Goal: Transaction & Acquisition: Purchase product/service

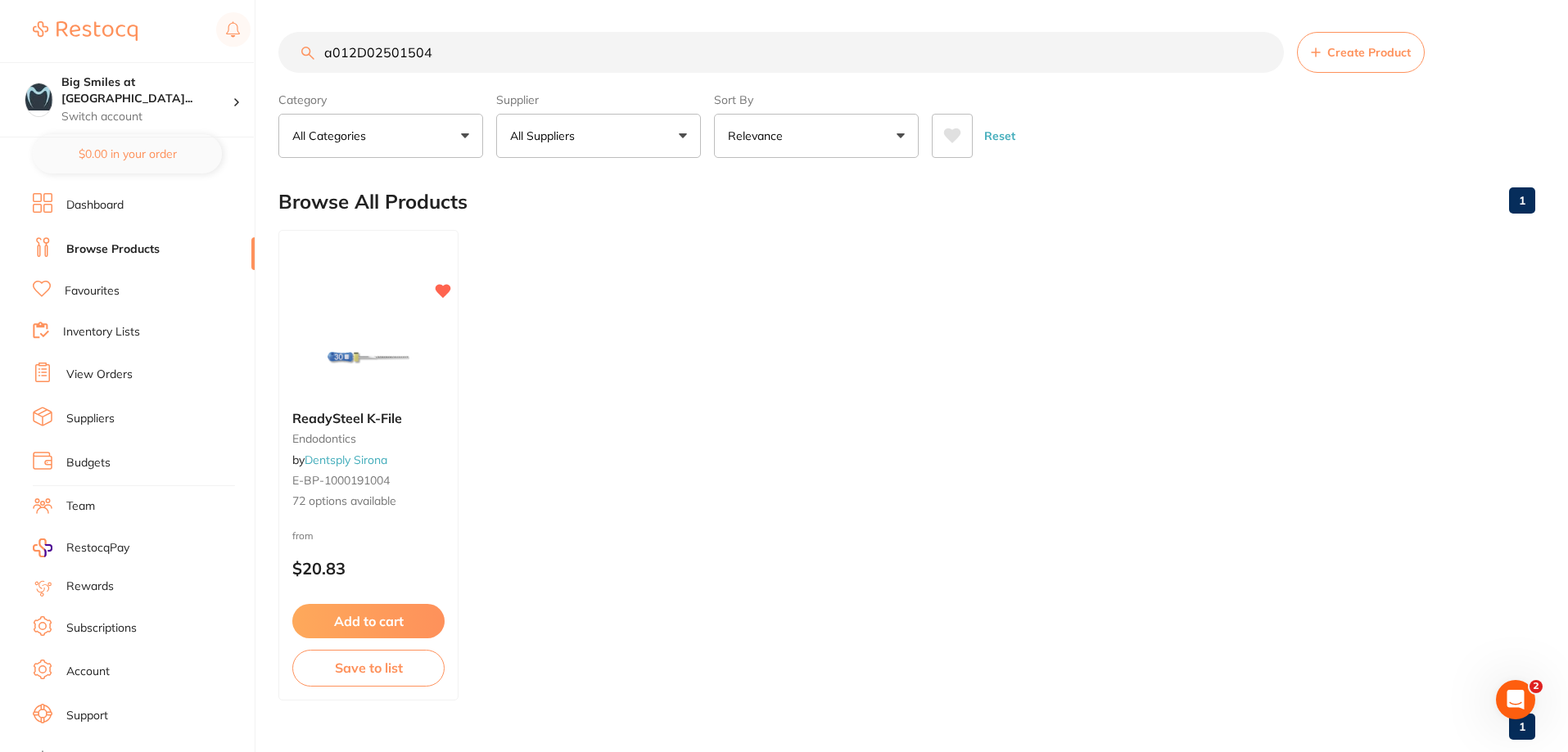
drag, startPoint x: 0, startPoint y: 0, endPoint x: 120, endPoint y: 46, distance: 128.5
click at [120, 46] on div "$341.42 Big Smiles at [GEOGRAPHIC_DATA]... Switch account Big Smiles at [GEOGRA…" at bounding box center [784, 375] width 1568 height 752
type input "MICRO BRUSHES"
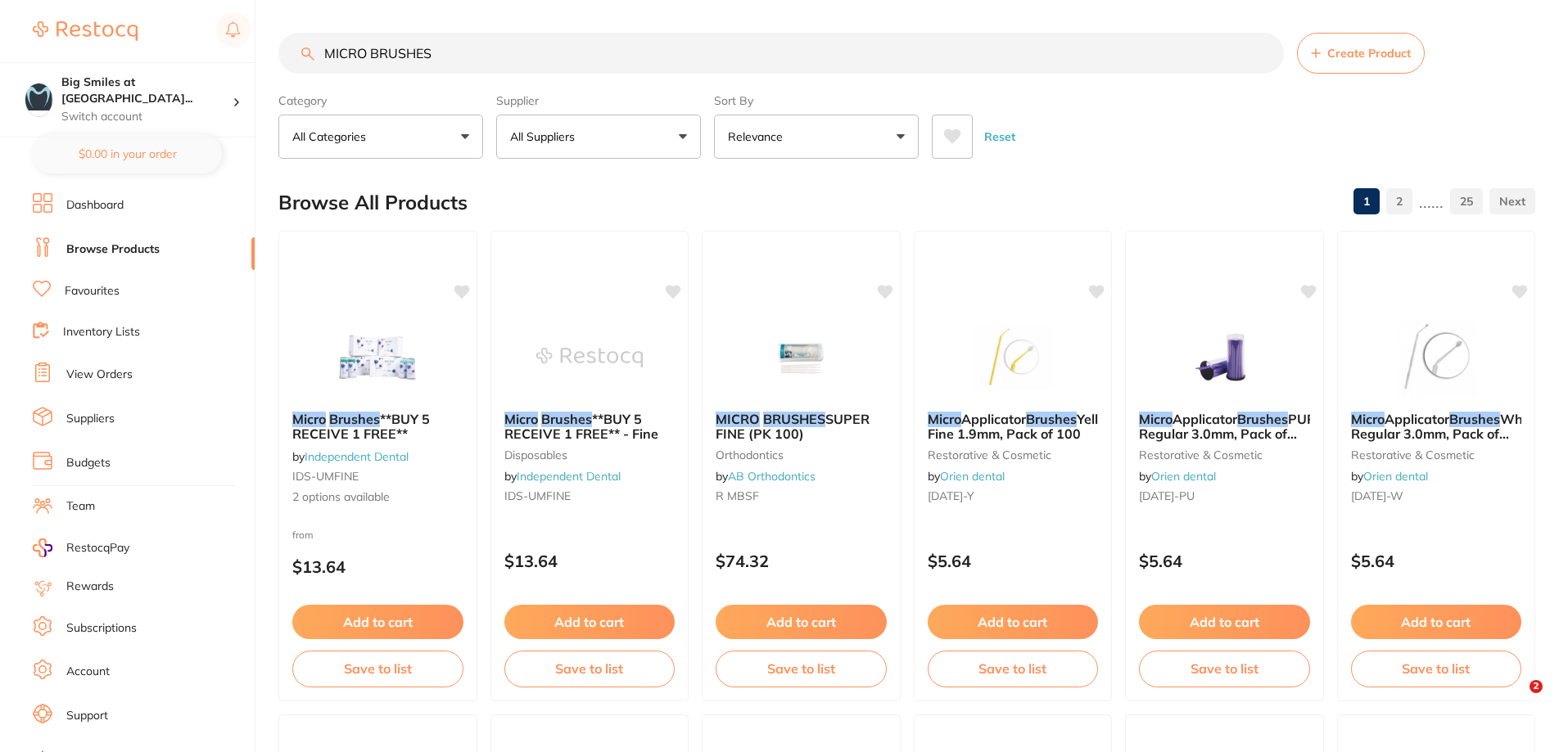
click at [102, 289] on link "Favourites" at bounding box center [92, 291] width 55 height 16
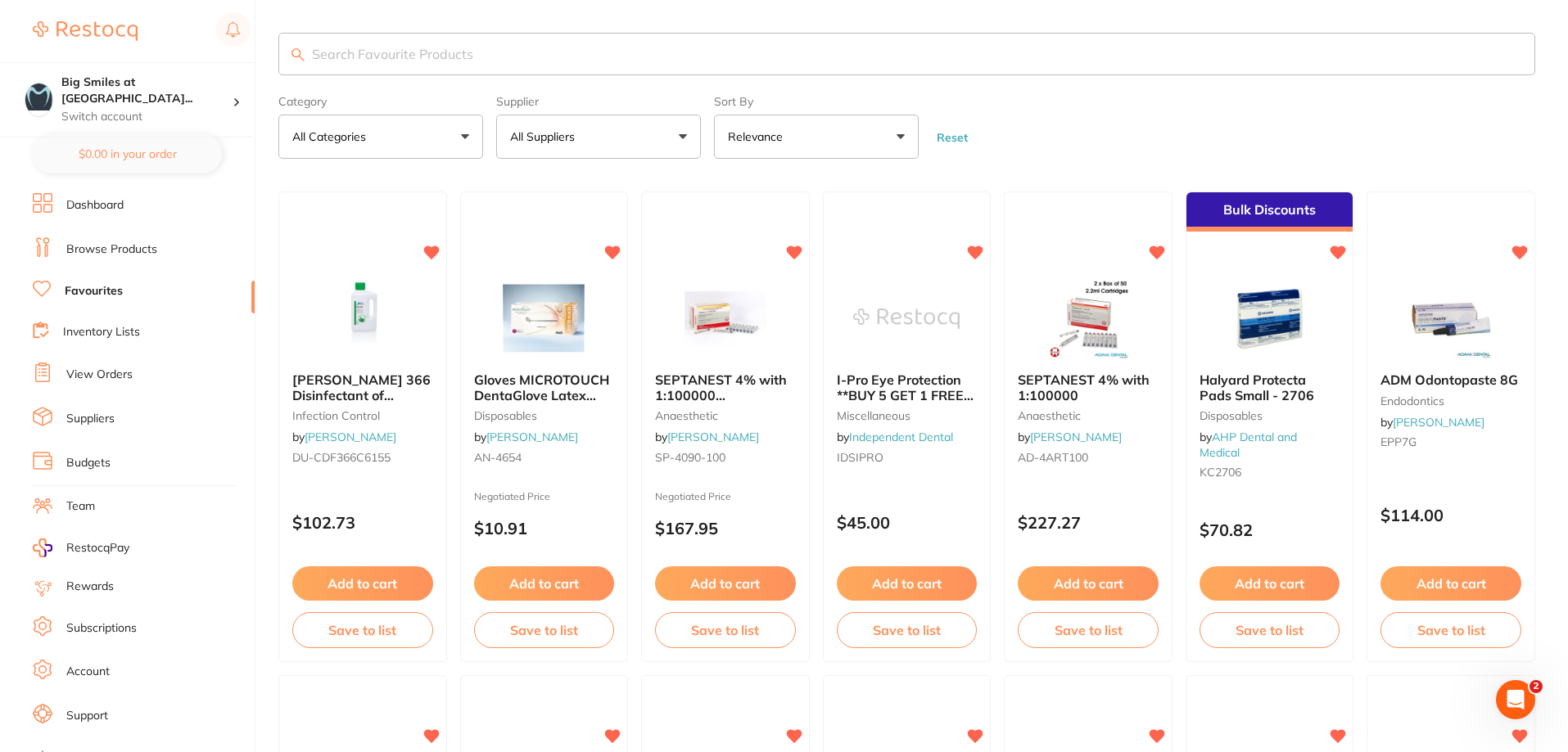
drag, startPoint x: 102, startPoint y: 289, endPoint x: 414, endPoint y: 47, distance: 394.9
click at [414, 47] on input "search" at bounding box center [906, 54] width 1256 height 43
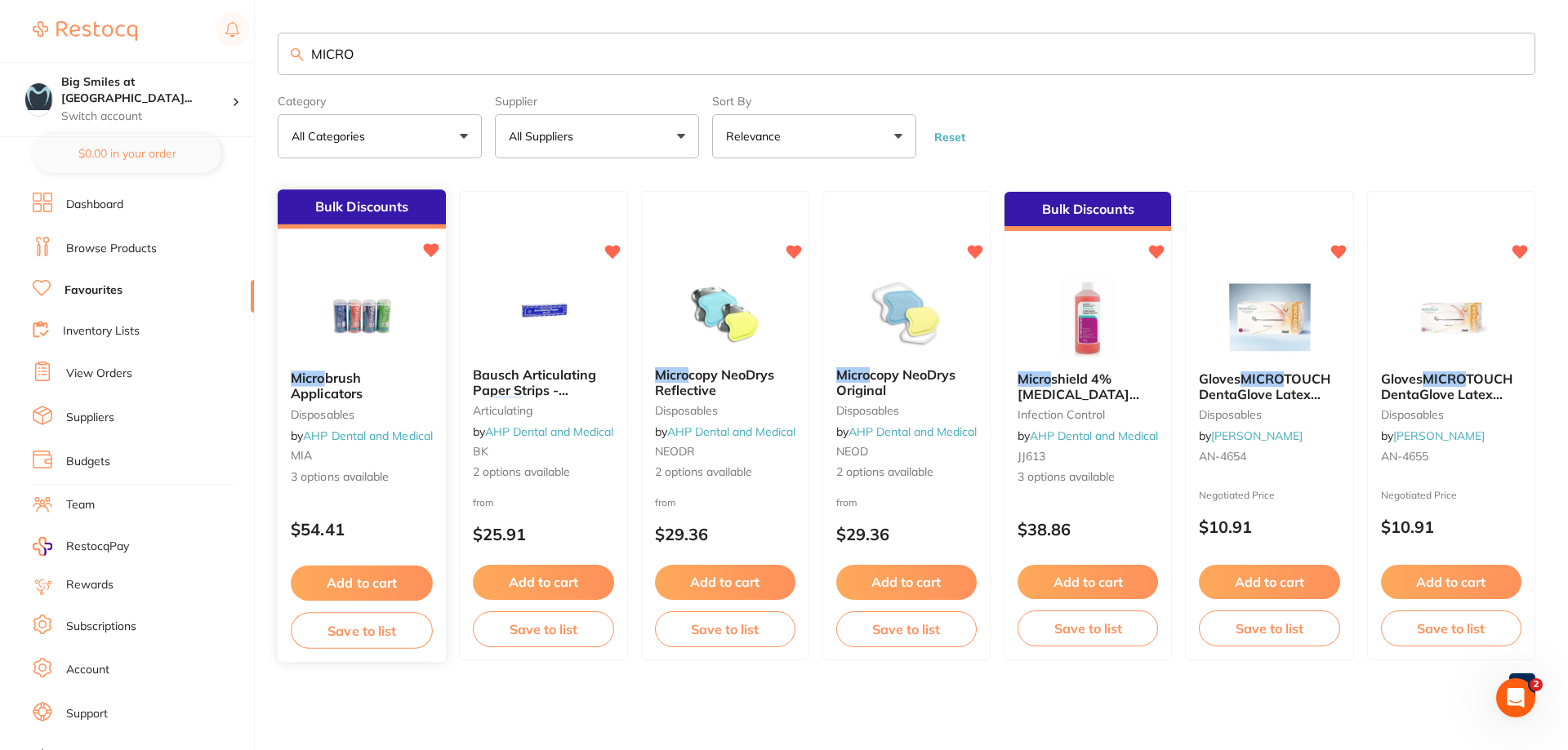
type input "MICRO"
click at [382, 577] on button "Add to cart" at bounding box center [362, 583] width 142 height 35
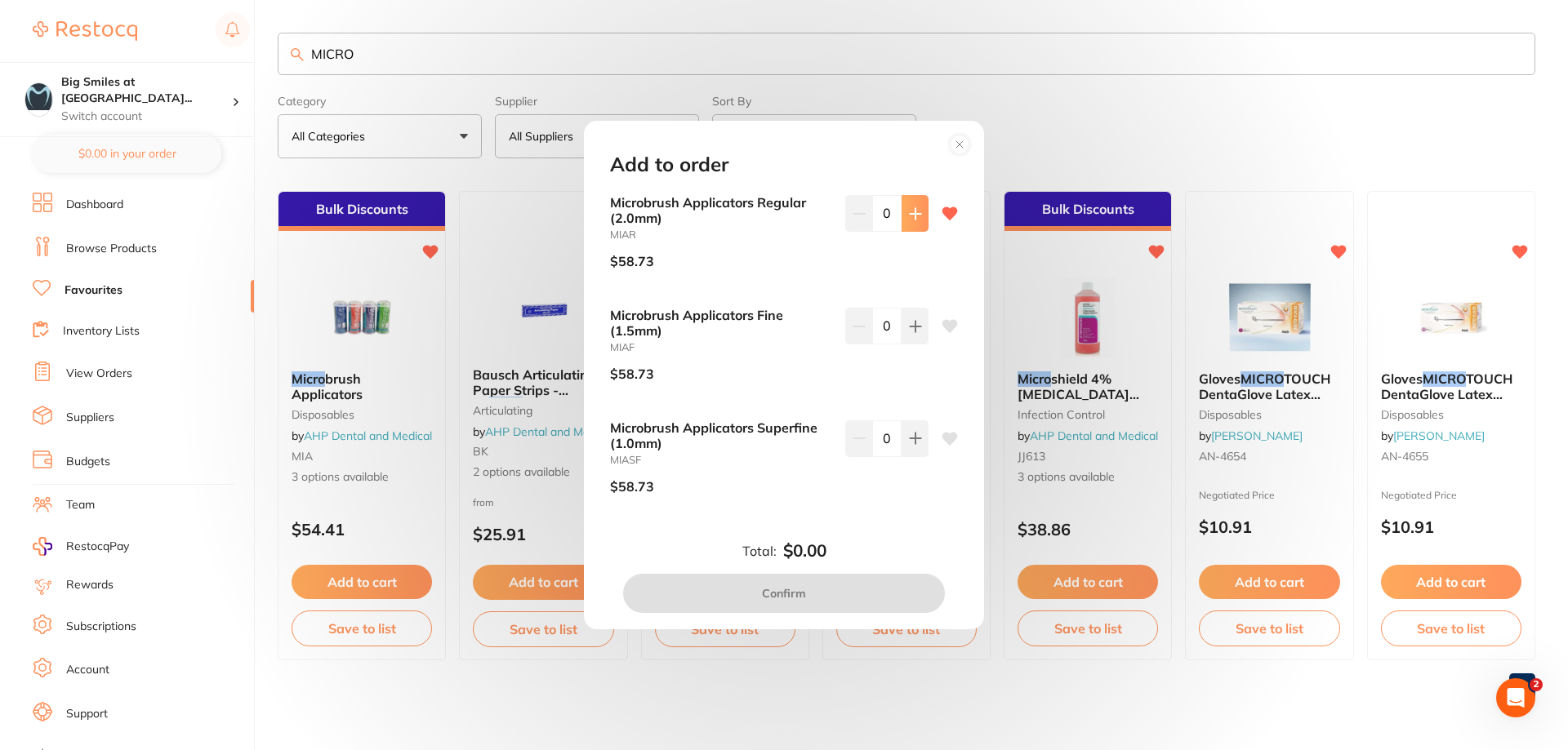
click at [914, 216] on icon at bounding box center [915, 213] width 13 height 13
type input "1"
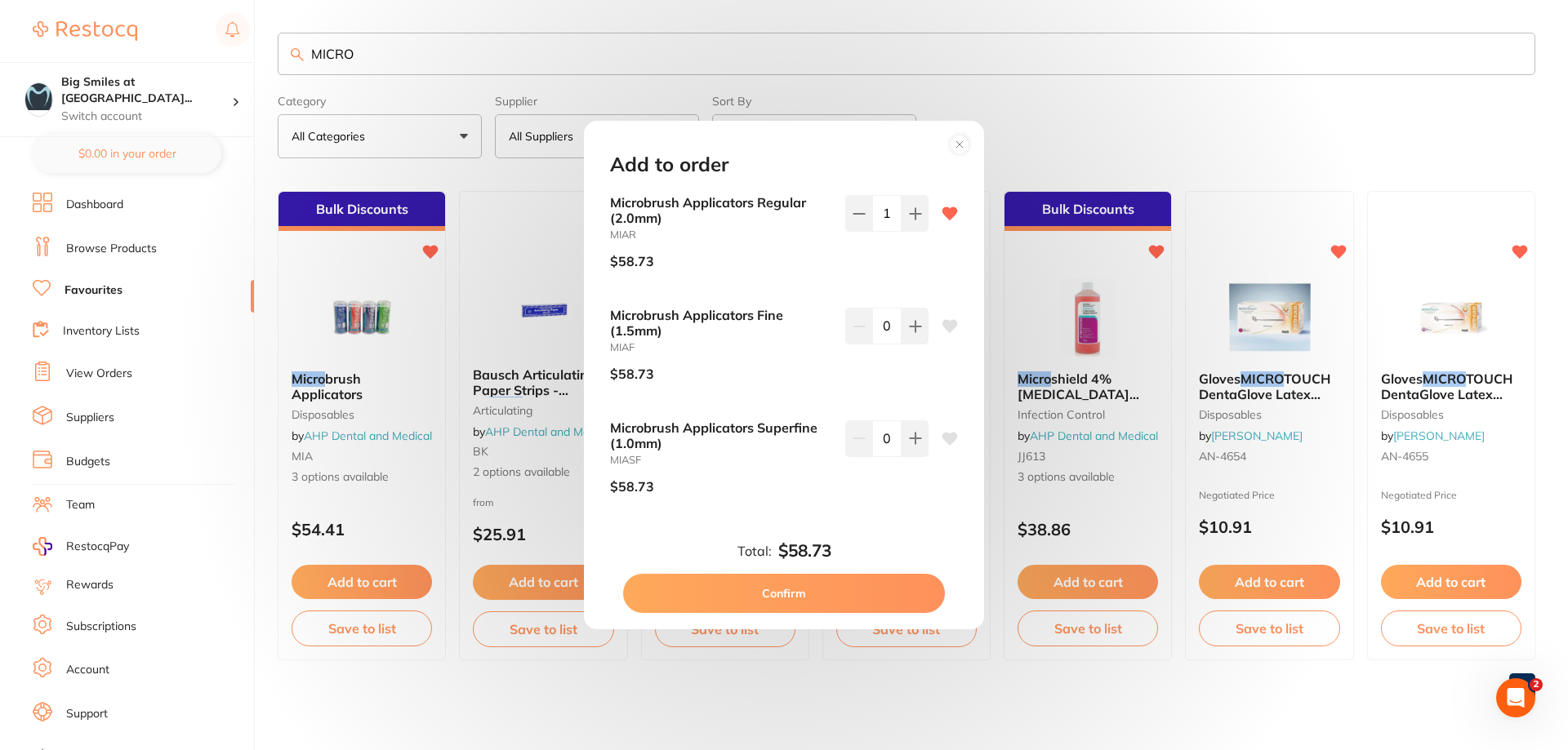
click at [787, 599] on button "Confirm" at bounding box center [784, 593] width 322 height 39
checkbox input "false"
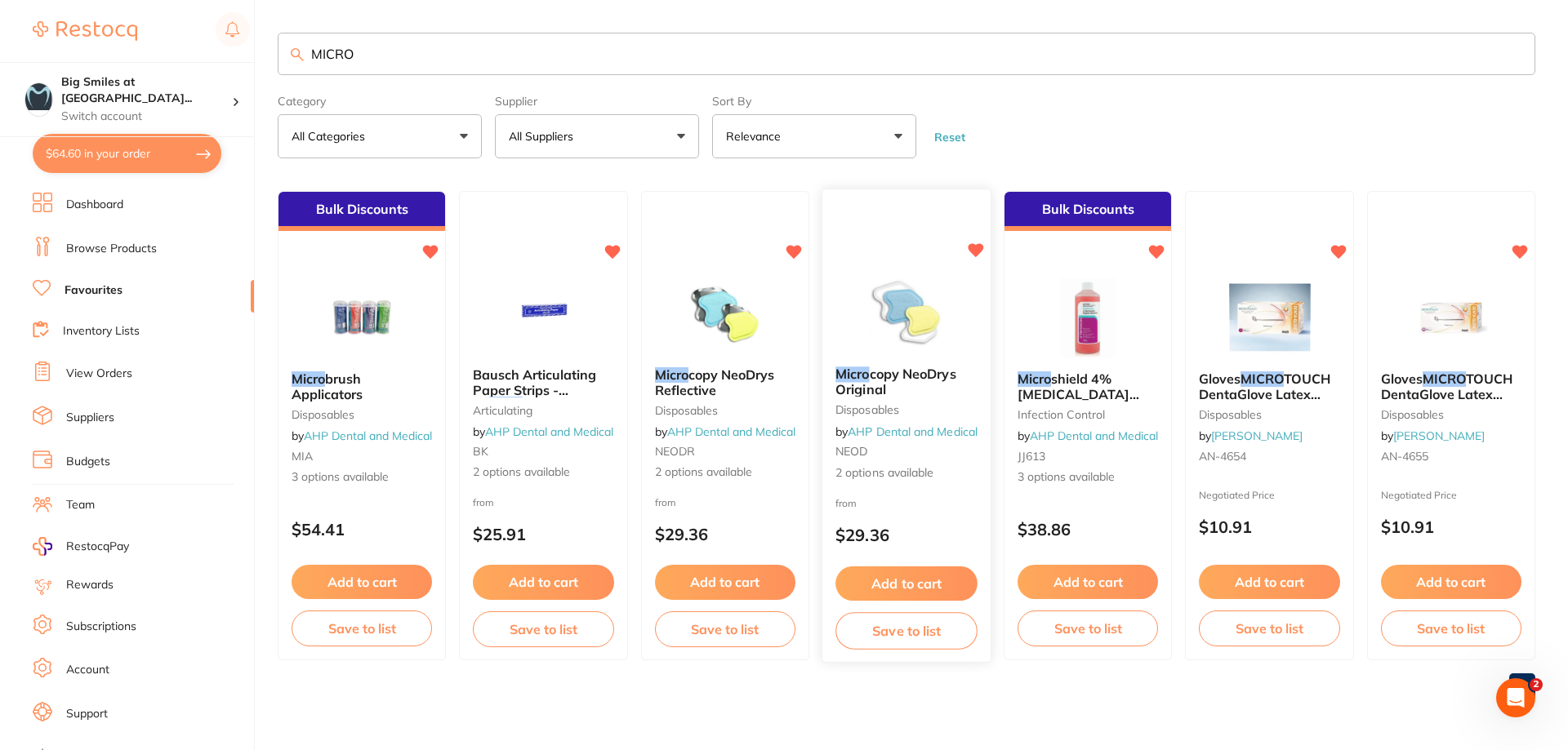
click at [898, 366] on span "copy NeoDrys Original" at bounding box center [895, 381] width 120 height 32
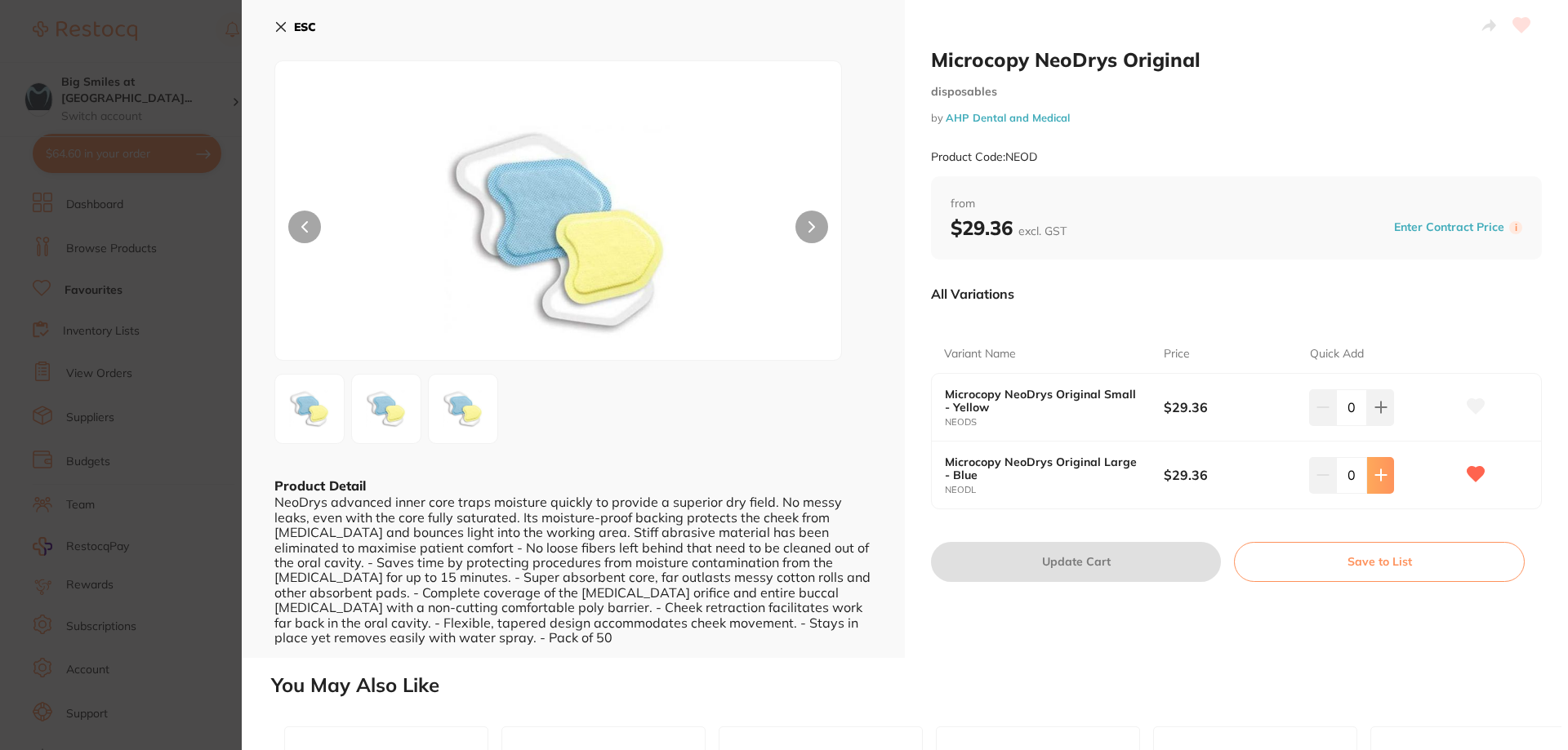
click at [1372, 468] on button at bounding box center [1380, 475] width 27 height 36
type input "1"
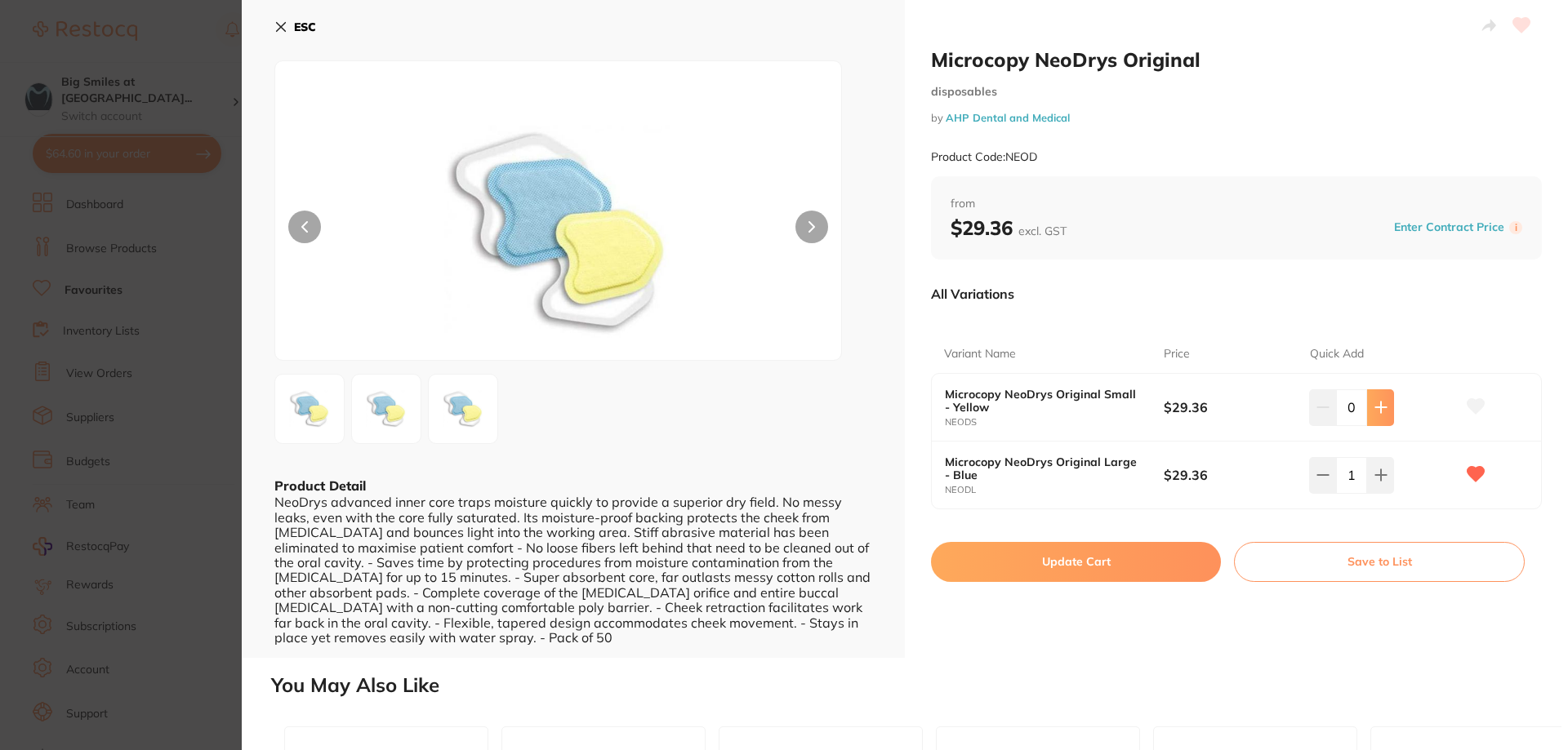
click at [1385, 407] on button at bounding box center [1380, 407] width 27 height 36
type input "1"
click at [1030, 577] on button "Update Cart" at bounding box center [1075, 561] width 290 height 39
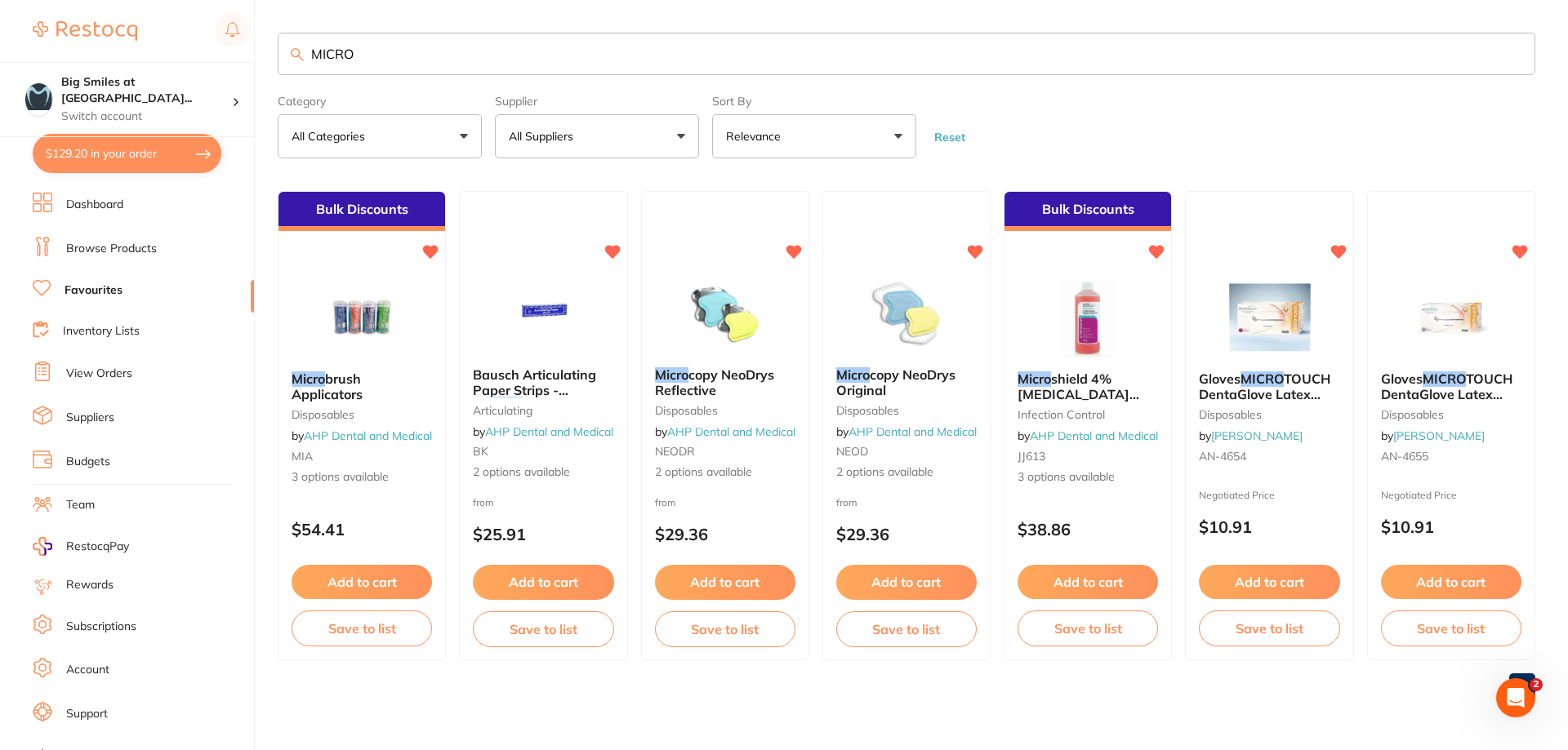
click at [90, 157] on button "$129.20 in your order" at bounding box center [126, 154] width 189 height 39
checkbox input "true"
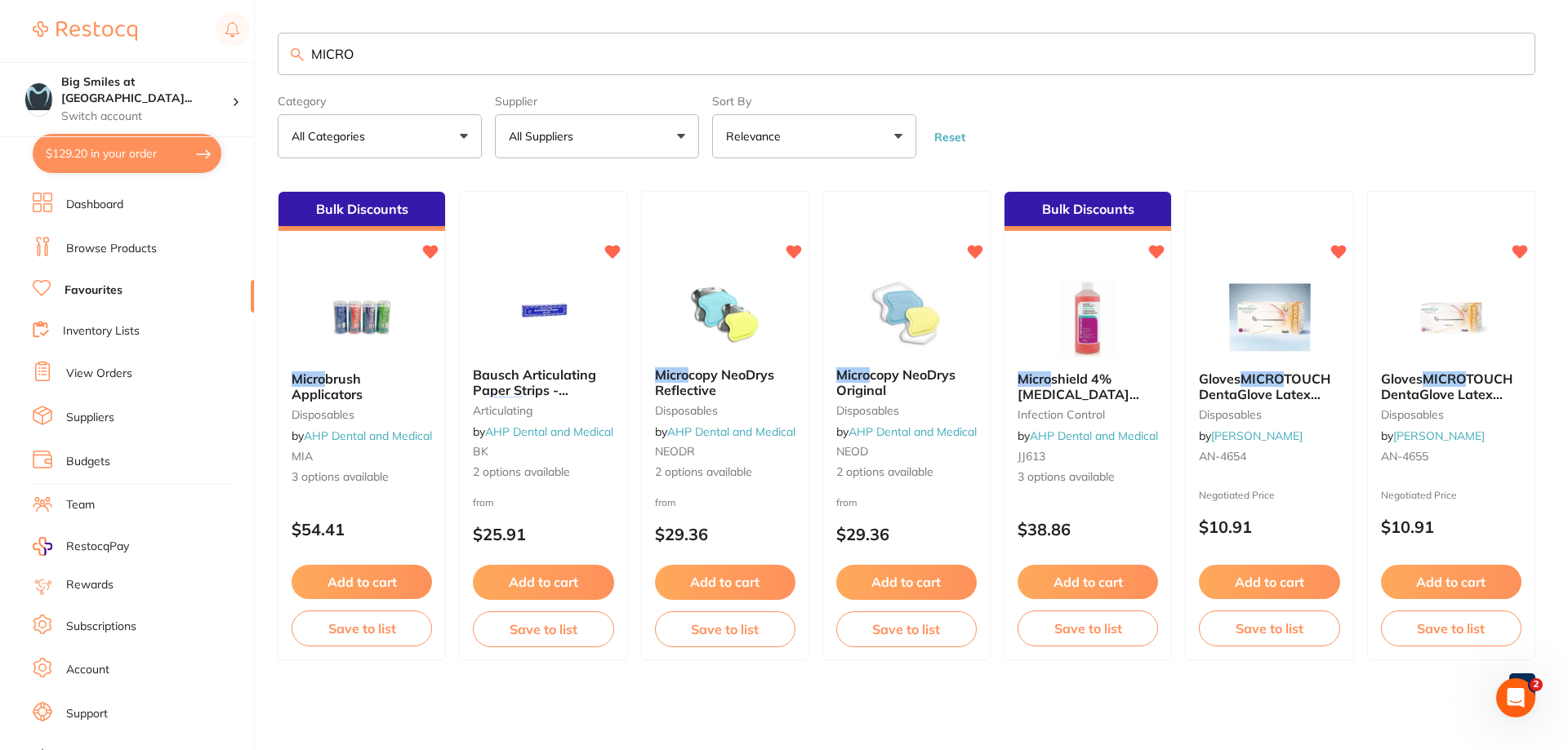
checkbox input "true"
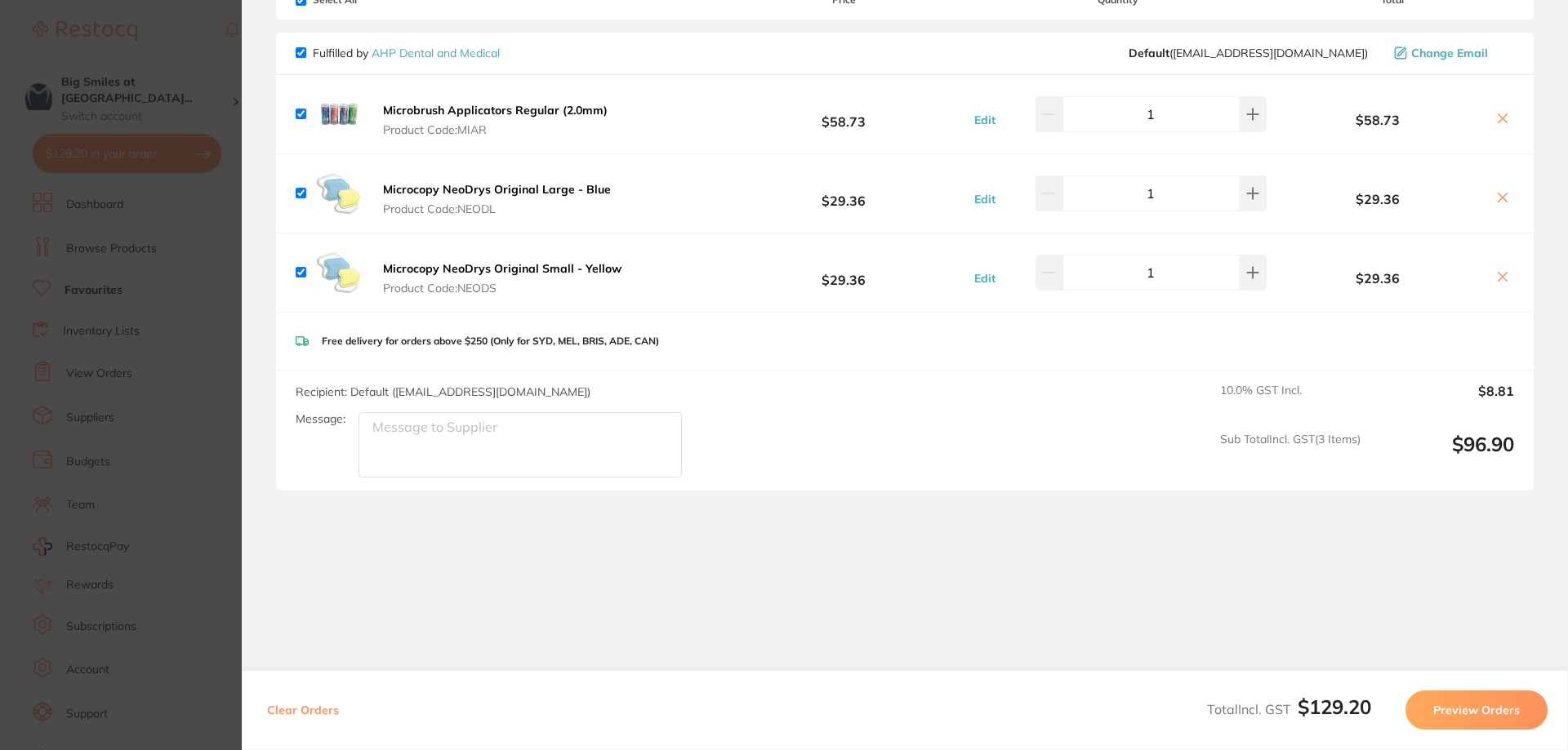
click at [1477, 718] on button "Preview Orders" at bounding box center [1476, 710] width 142 height 39
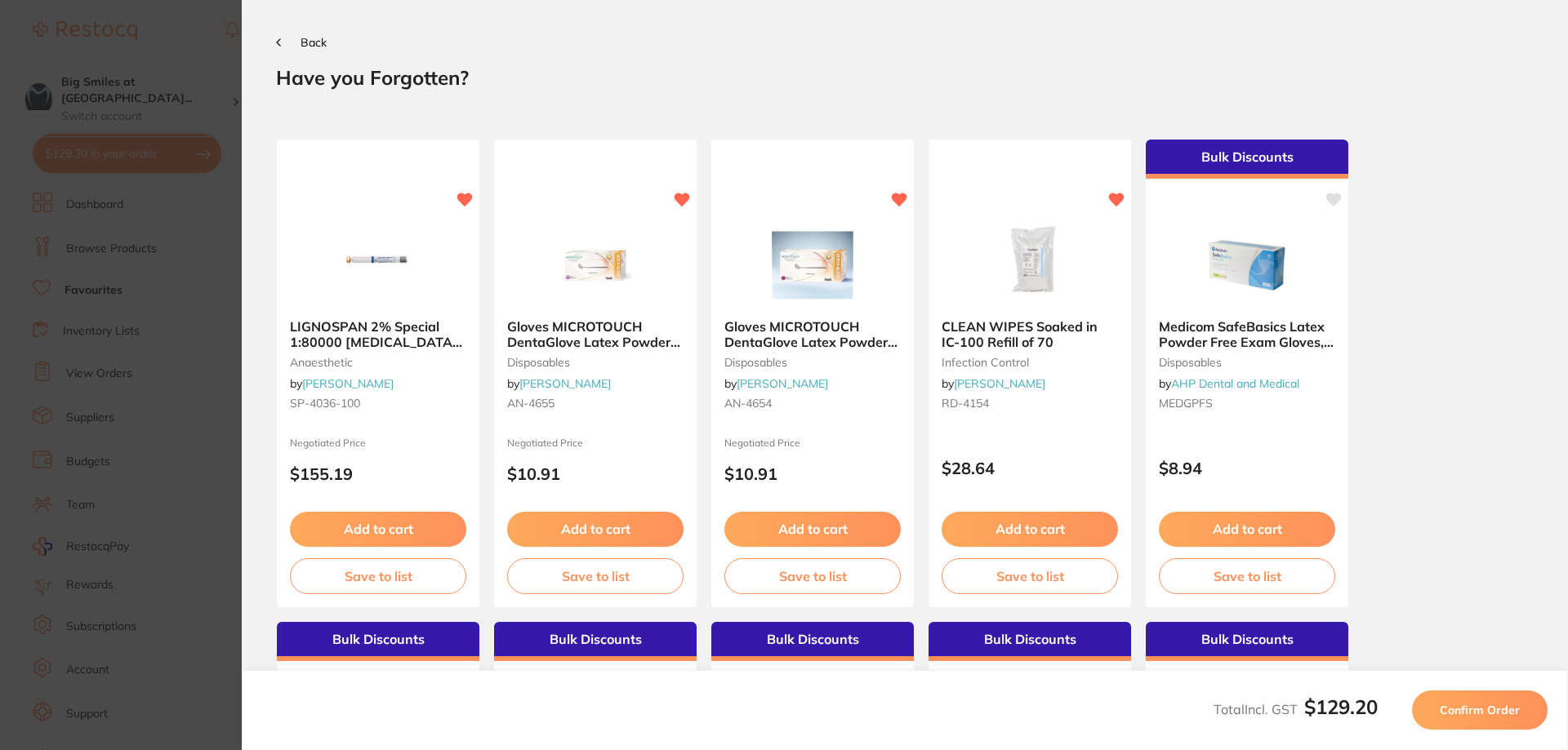
click at [1474, 717] on span "Confirm Order" at bounding box center [1479, 710] width 80 height 15
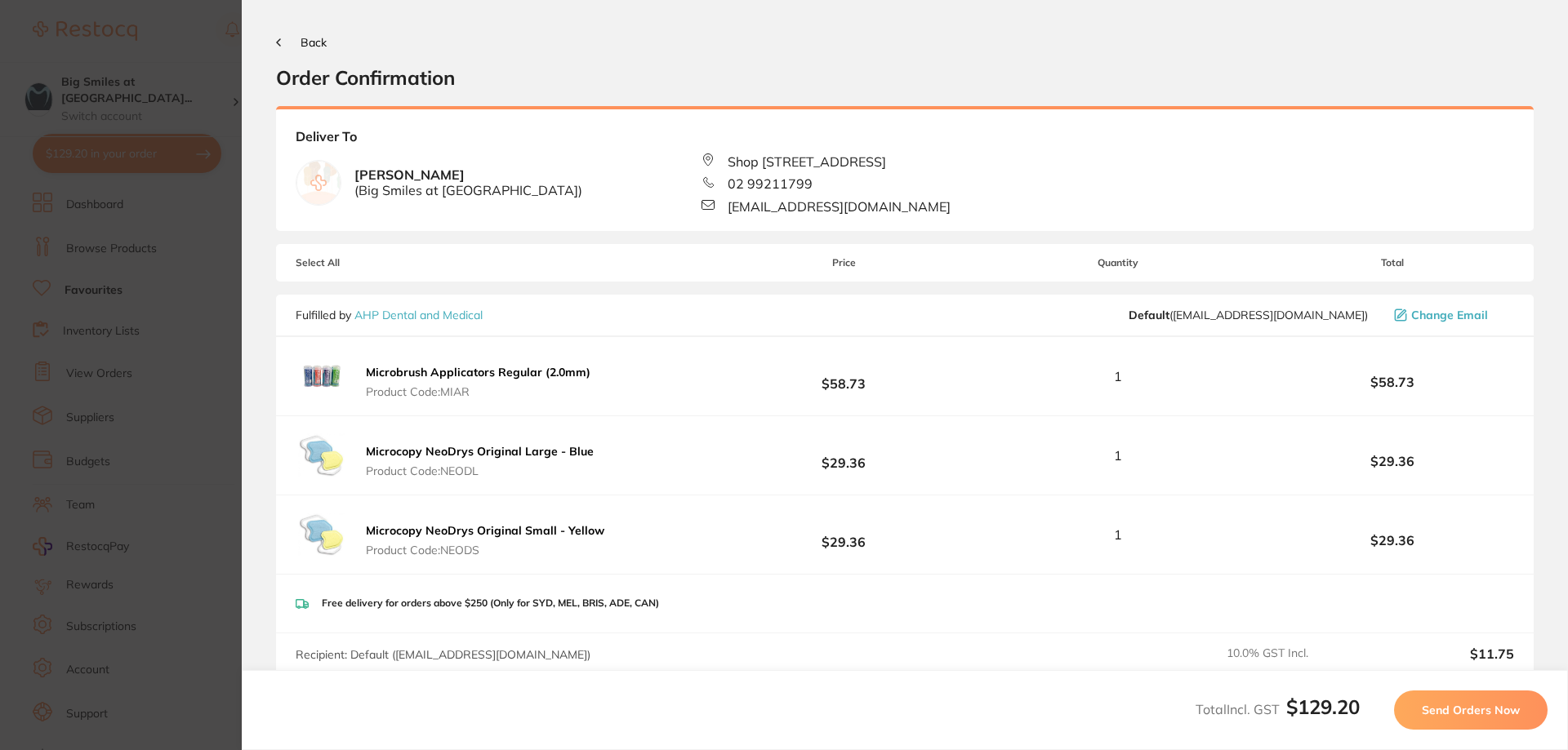
click at [1474, 717] on span "Send Orders Now" at bounding box center [1470, 710] width 98 height 15
